Goal: Task Accomplishment & Management: Manage account settings

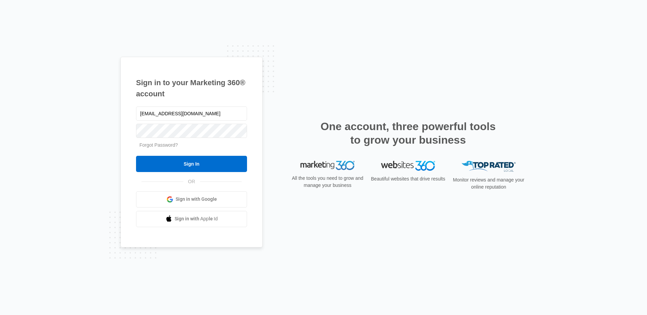
type input "[EMAIL_ADDRESS][DOMAIN_NAME]"
click at [136, 156] on input "Sign In" at bounding box center [191, 164] width 111 height 16
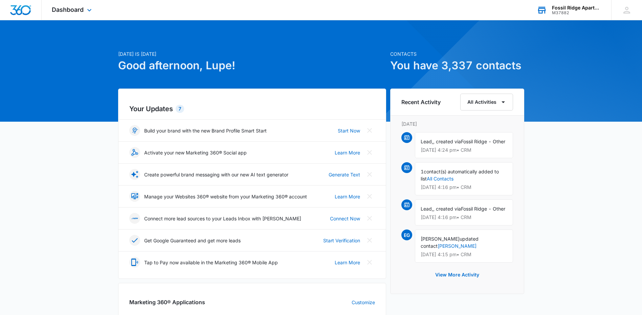
click at [561, 8] on div "Fossil Ridge Apartments" at bounding box center [576, 7] width 49 height 5
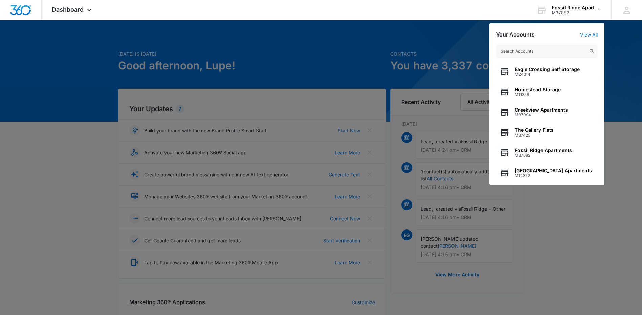
click at [471, 36] on div at bounding box center [321, 157] width 642 height 315
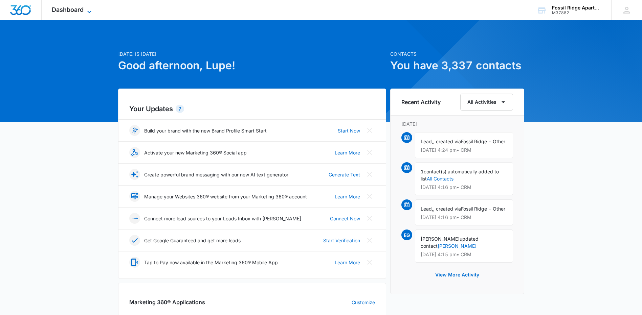
click at [89, 10] on icon at bounding box center [89, 12] width 8 height 8
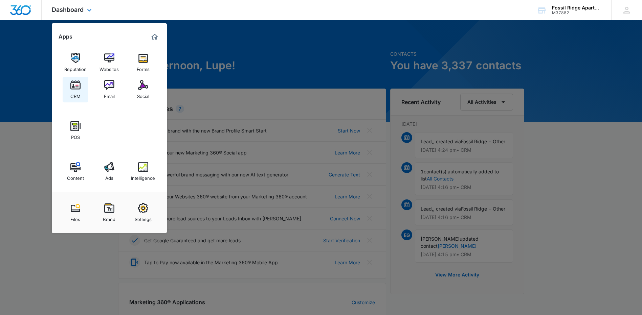
click at [73, 87] on img at bounding box center [75, 85] width 10 height 10
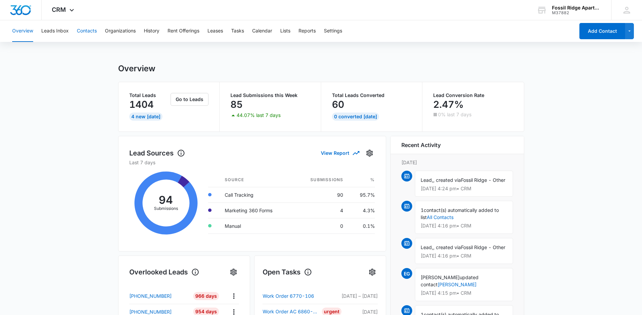
click at [93, 32] on button "Contacts" at bounding box center [87, 31] width 20 height 22
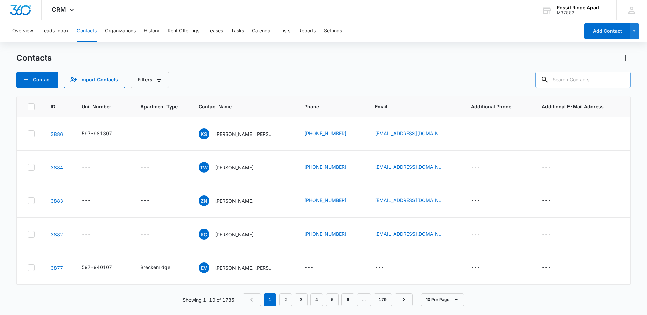
click at [565, 80] on input "text" at bounding box center [582, 80] width 95 height 16
type input "6790-202"
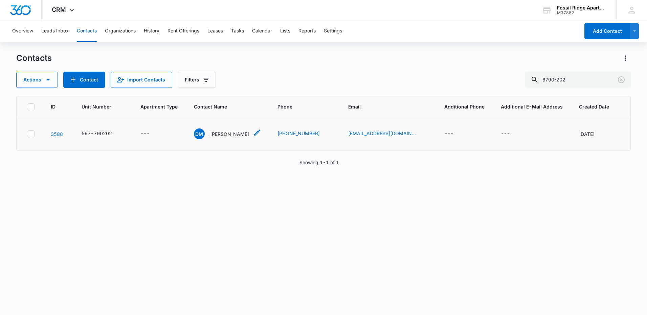
click at [227, 130] on div "DM Daliana Molina" at bounding box center [221, 134] width 55 height 11
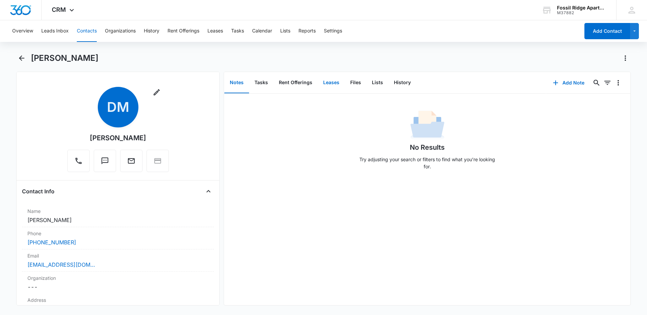
click at [333, 84] on button "Leases" at bounding box center [331, 82] width 27 height 21
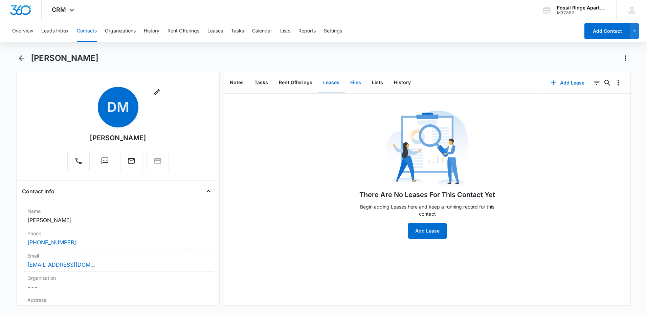
click at [352, 84] on button "Files" at bounding box center [356, 82] width 22 height 21
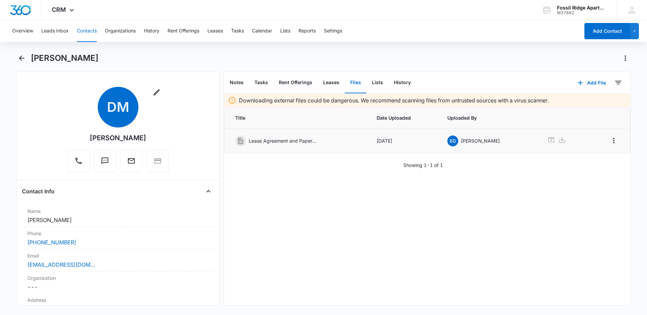
click at [286, 142] on p "Lease Agreement and Paperwork" at bounding box center [283, 140] width 68 height 7
click at [539, 141] on td at bounding box center [563, 141] width 49 height 25
click at [548, 142] on icon at bounding box center [551, 139] width 6 height 5
click at [566, 10] on div "M37882" at bounding box center [581, 12] width 49 height 5
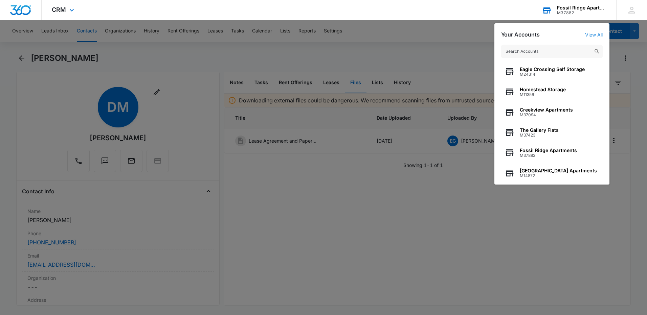
click at [589, 35] on link "View All" at bounding box center [594, 35] width 18 height 6
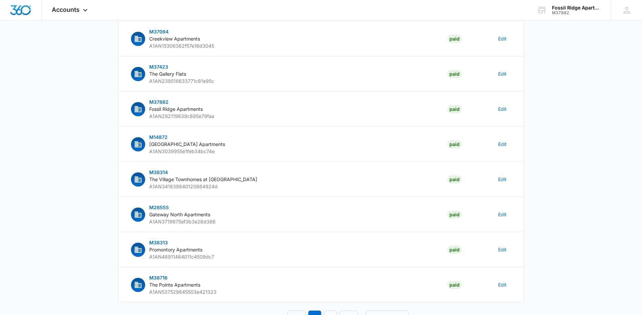
scroll to position [161, 0]
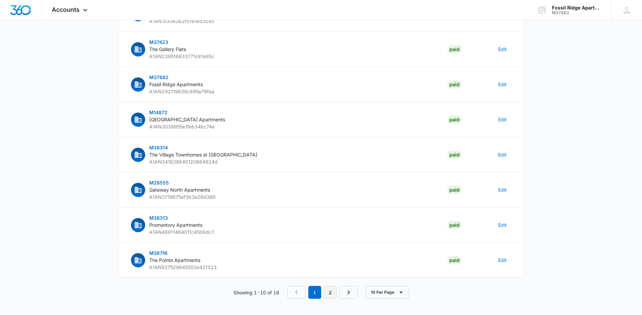
click at [328, 291] on link "2" at bounding box center [330, 292] width 13 height 13
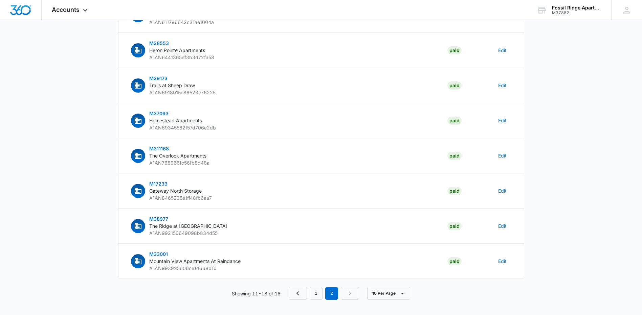
scroll to position [91, 0]
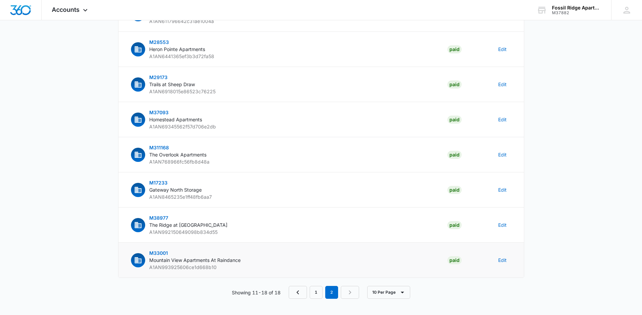
click at [212, 260] on span "Mountain View Apartments At Raindance" at bounding box center [194, 260] width 91 height 6
